Goal: Transaction & Acquisition: Obtain resource

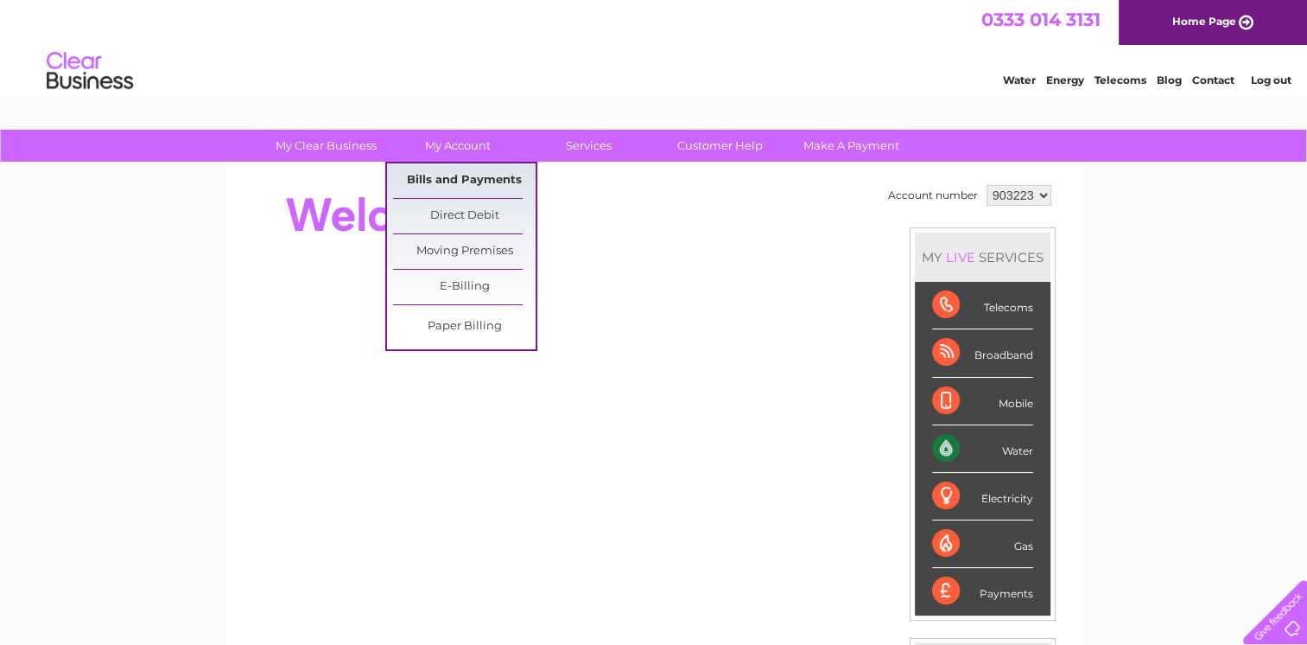
click at [452, 181] on link "Bills and Payments" at bounding box center [464, 180] width 143 height 35
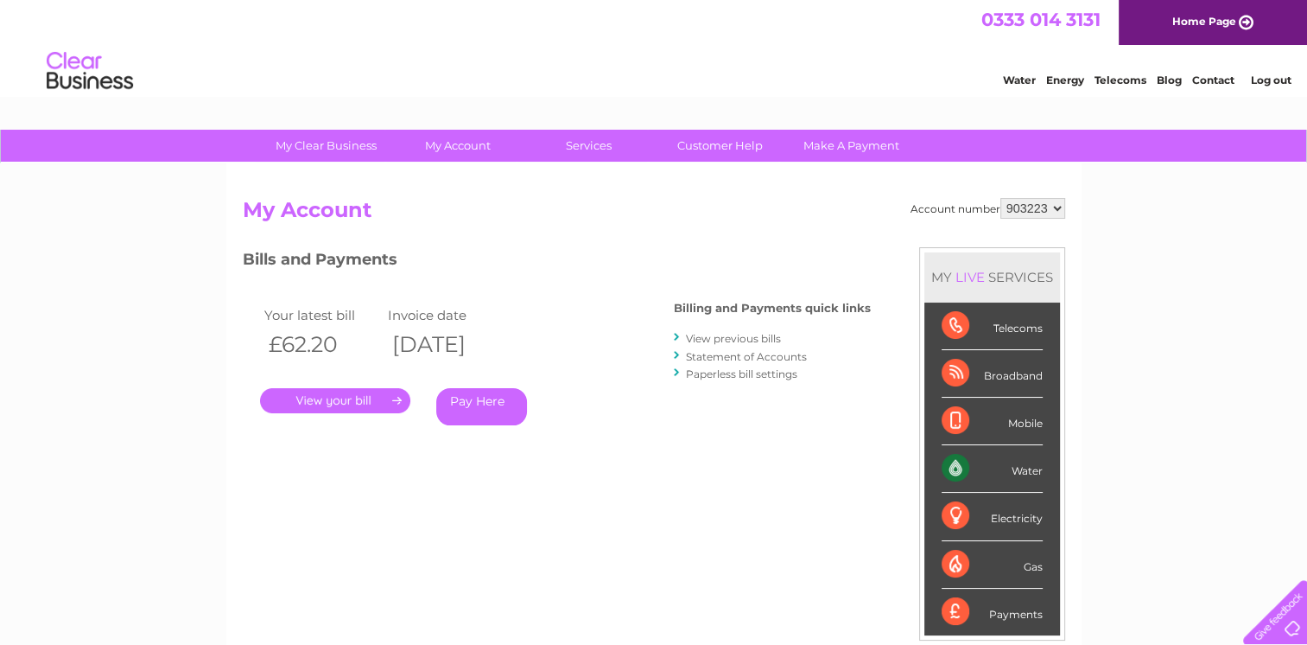
click at [337, 403] on link "." at bounding box center [335, 400] width 150 height 25
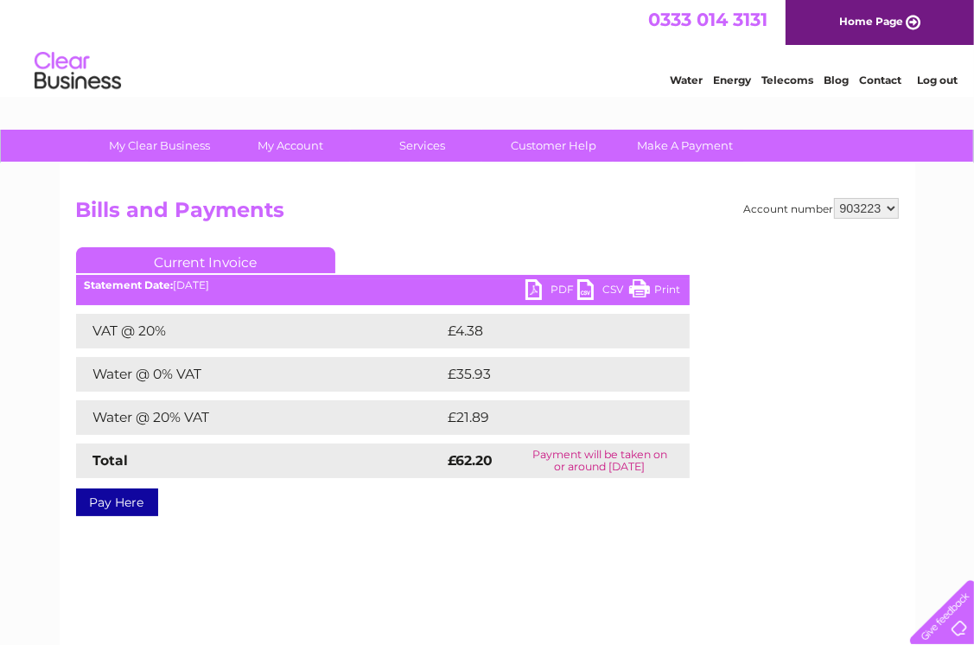
click at [892, 205] on select "903223 903224 919619" at bounding box center [866, 208] width 65 height 21
select select "903224"
click at [834, 198] on select "903223 903224 919619" at bounding box center [866, 208] width 65 height 21
click at [536, 292] on link "PDF" at bounding box center [551, 291] width 52 height 25
click at [888, 206] on select "903223 903224 919619" at bounding box center [866, 208] width 65 height 21
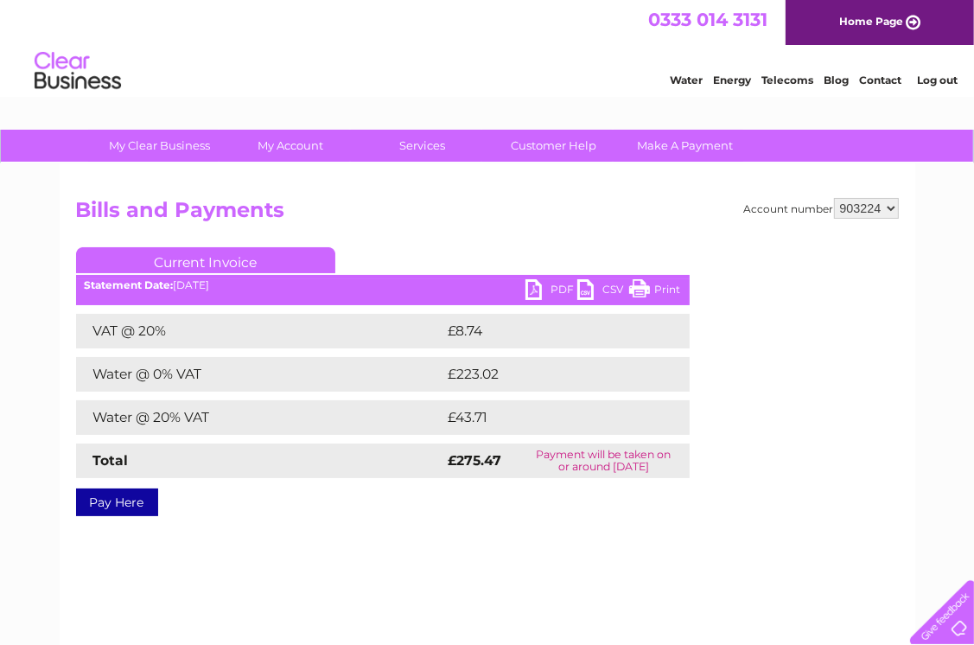
select select "919619"
click at [834, 198] on select "903223 903224 919619" at bounding box center [866, 208] width 65 height 21
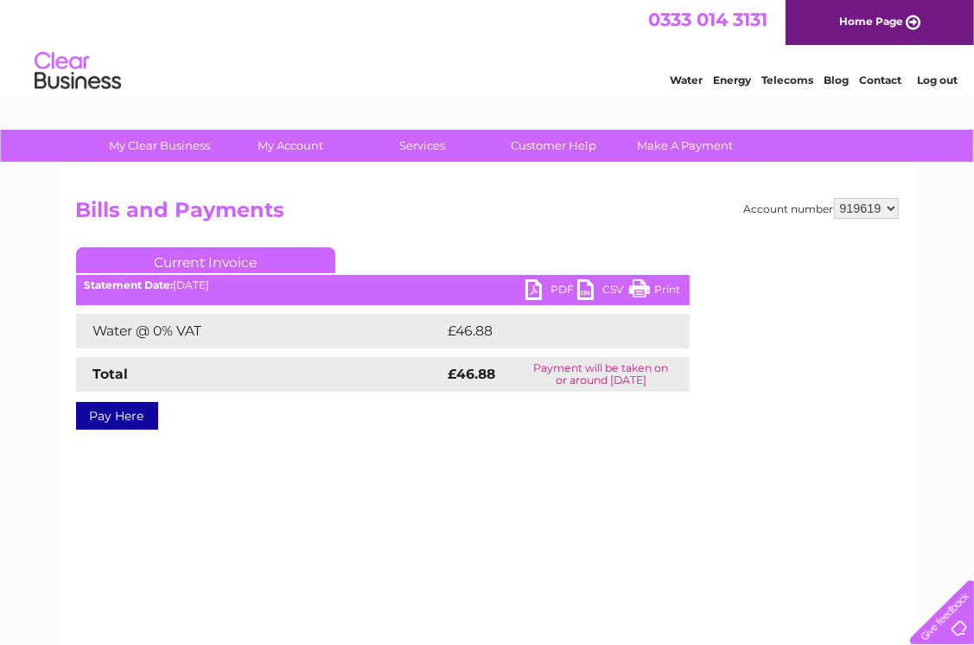
click at [531, 294] on link "PDF" at bounding box center [551, 291] width 52 height 25
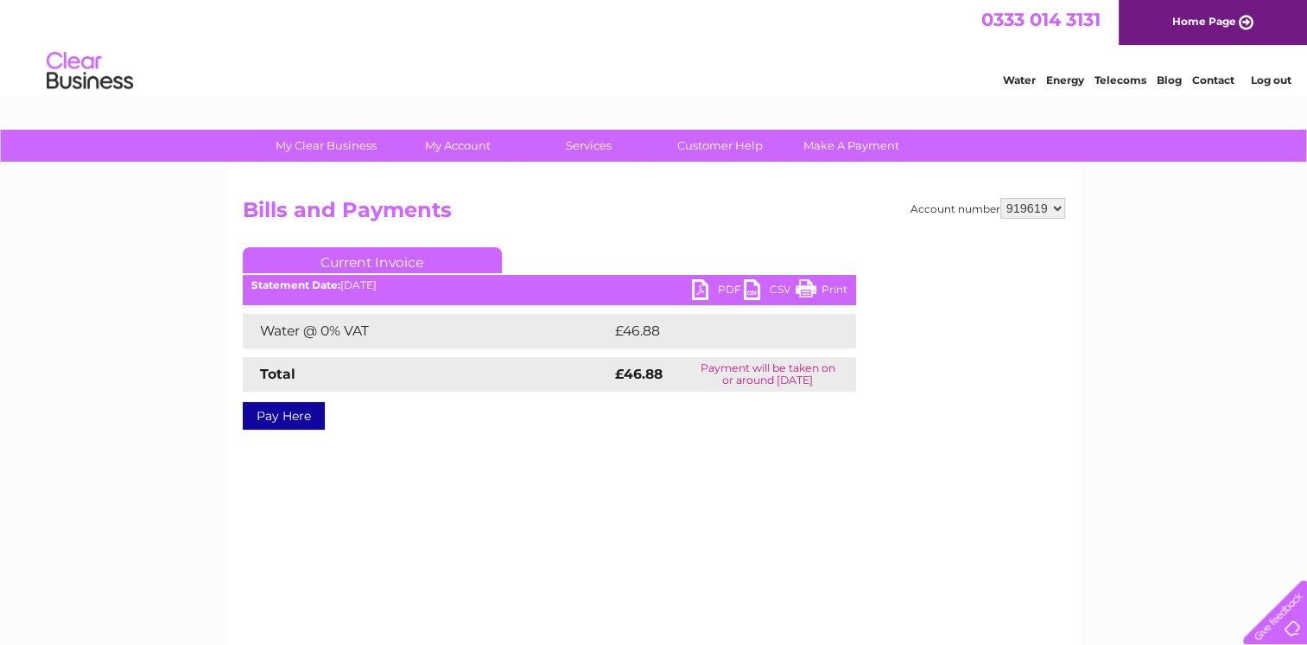
click at [973, 208] on select "903223 903224 919619" at bounding box center [1033, 208] width 65 height 21
select select "903224"
click at [973, 198] on select "903223 903224 919619" at bounding box center [1033, 208] width 65 height 21
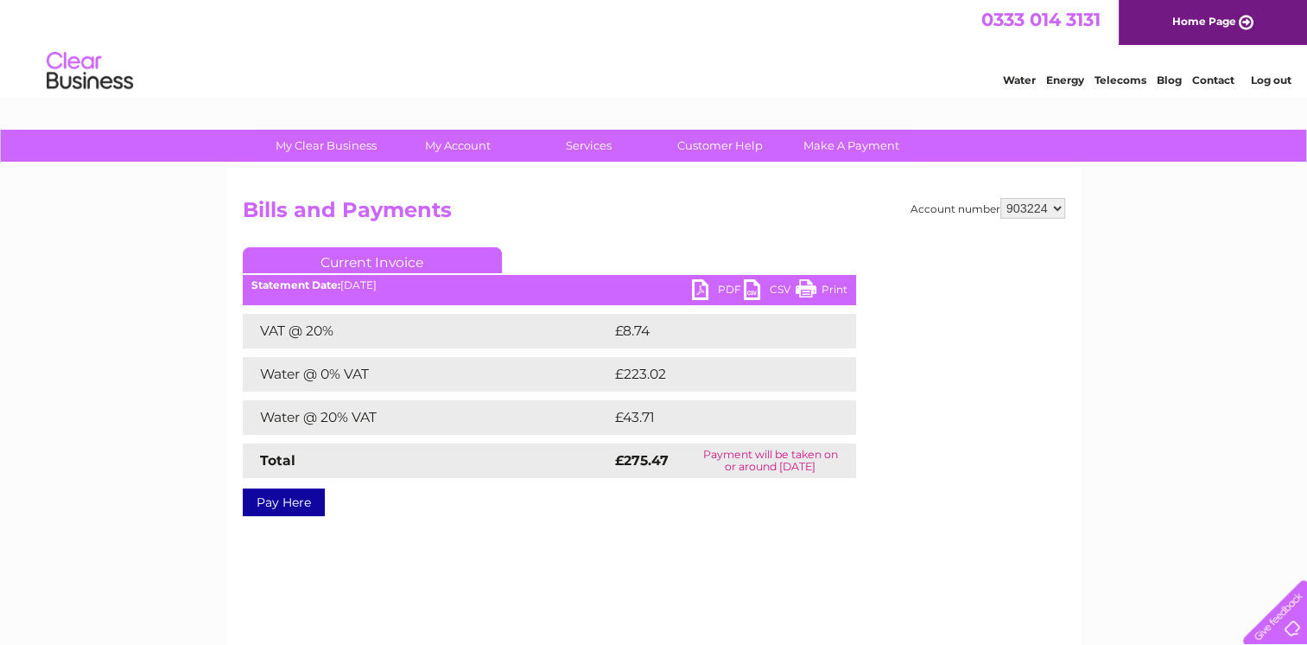
click at [1058, 206] on select "903223 903224 919619" at bounding box center [1033, 208] width 65 height 21
select select "903223"
click at [1001, 198] on select "903223 903224 919619" at bounding box center [1033, 208] width 65 height 21
click at [1267, 73] on link "Log out" at bounding box center [1270, 79] width 41 height 13
